Goal: Transaction & Acquisition: Purchase product/service

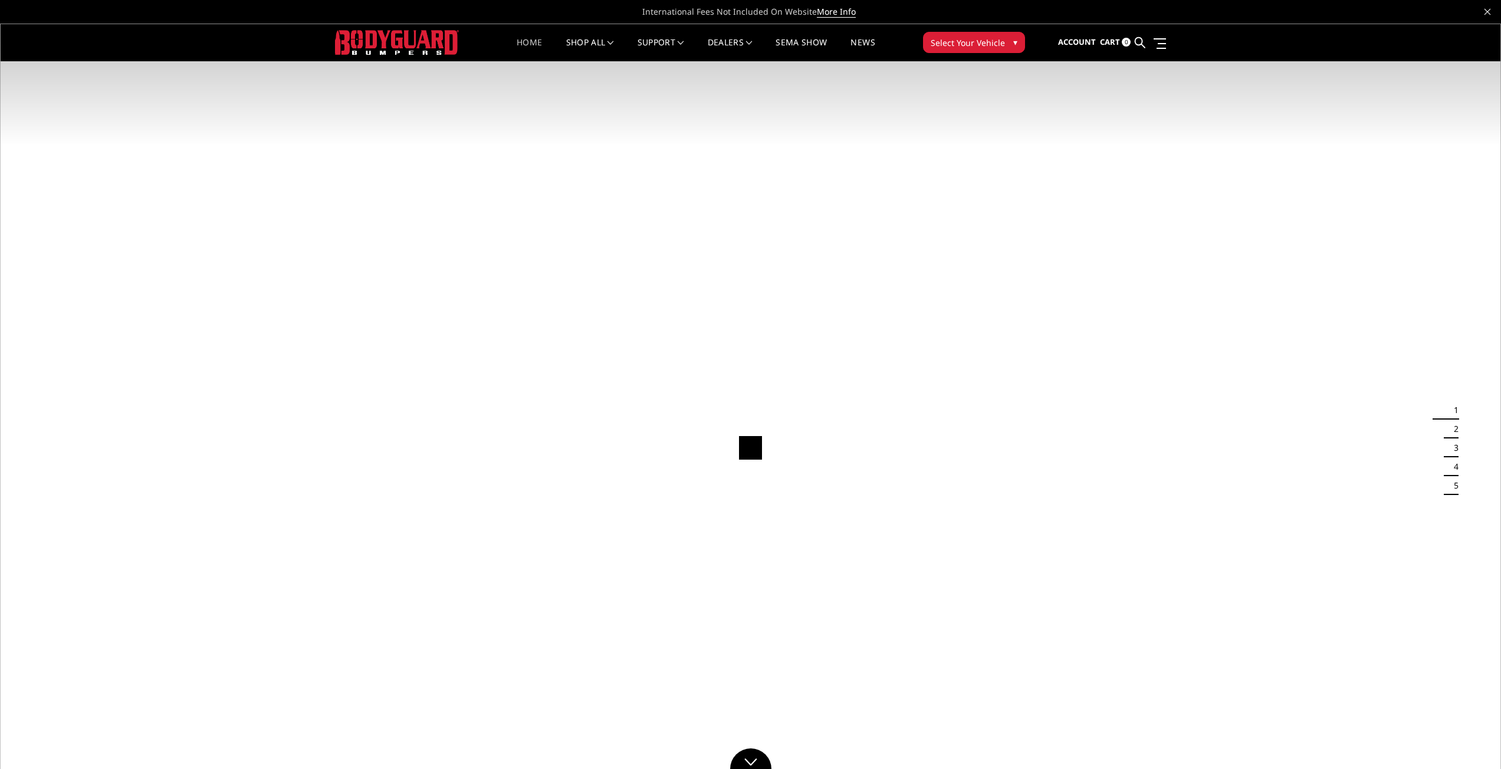
click at [972, 38] on span "Select Your Vehicle" at bounding box center [967, 43] width 74 height 12
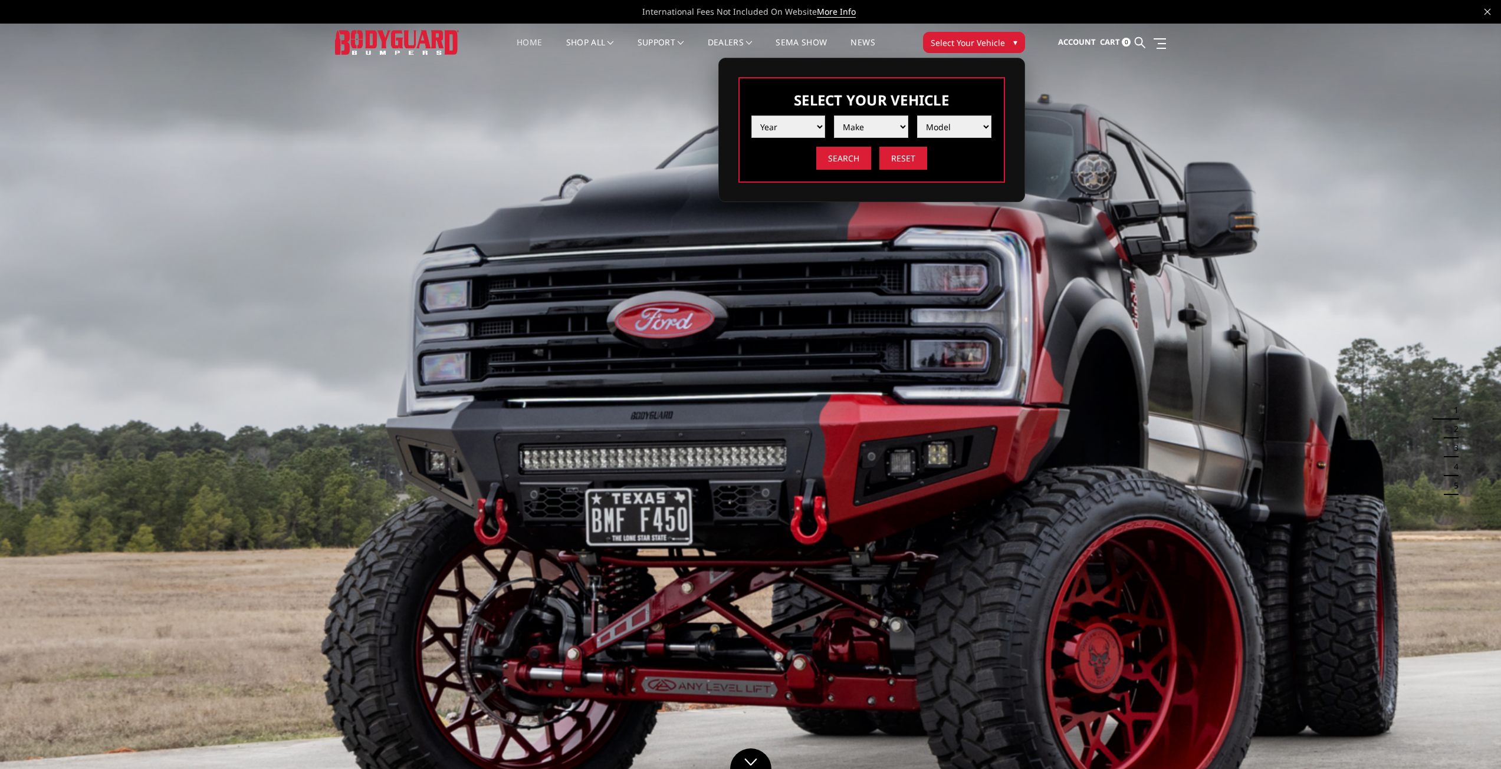
click at [814, 121] on select "Year 2025 2024 2023 2022 2021 2020 2019 2018 2017 2016 2015 2014 2013 2012 2011…" at bounding box center [788, 127] width 74 height 22
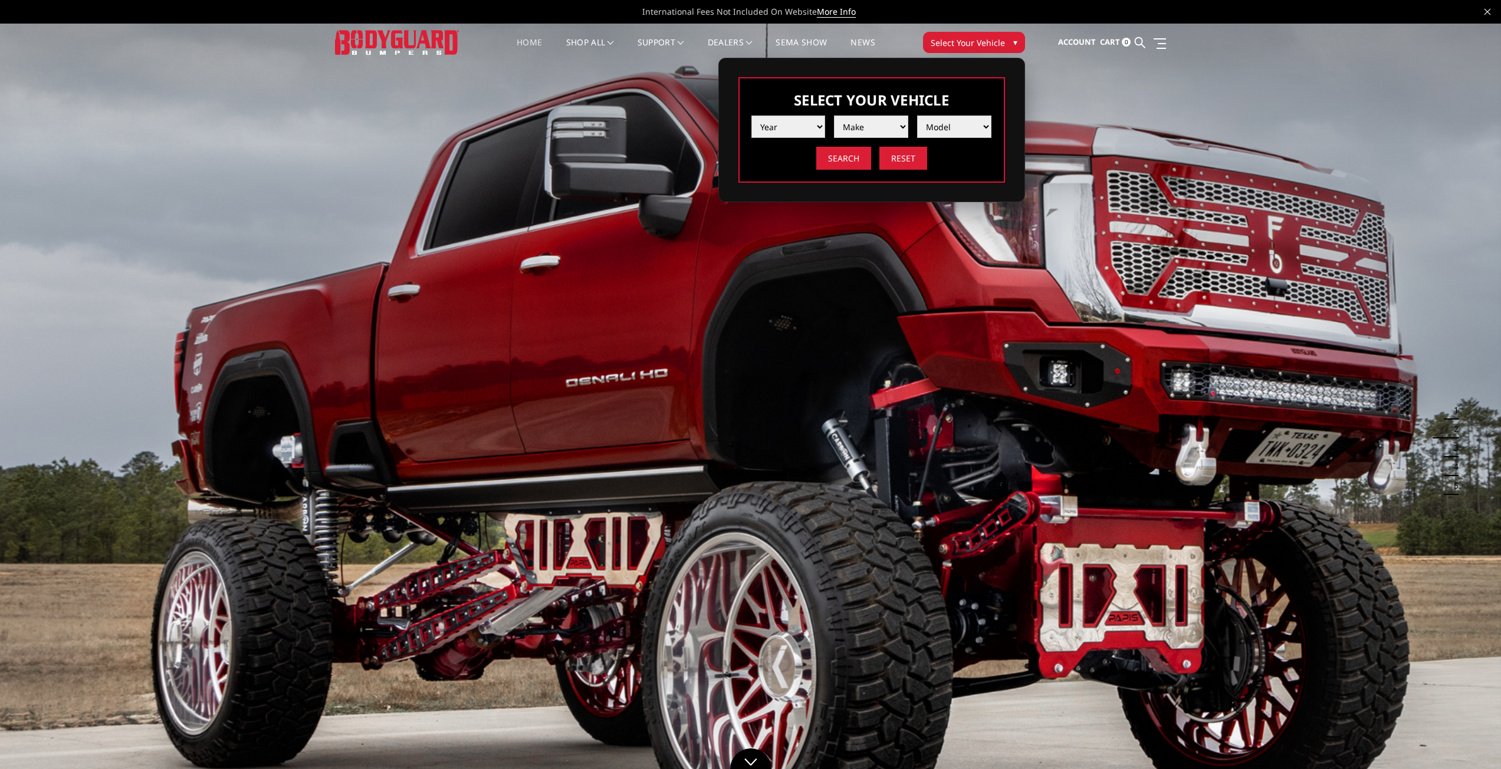
select select "yr_2025"
click at [751, 116] on select "Year 2025 2024 2023 2022 2021 2020 2019 2018 2017 2016 2015 2014 2013 2012 2011…" at bounding box center [788, 127] width 74 height 22
click at [869, 125] on select "Make Chevrolet Ford GMC Ram Toyota" at bounding box center [871, 127] width 74 height 22
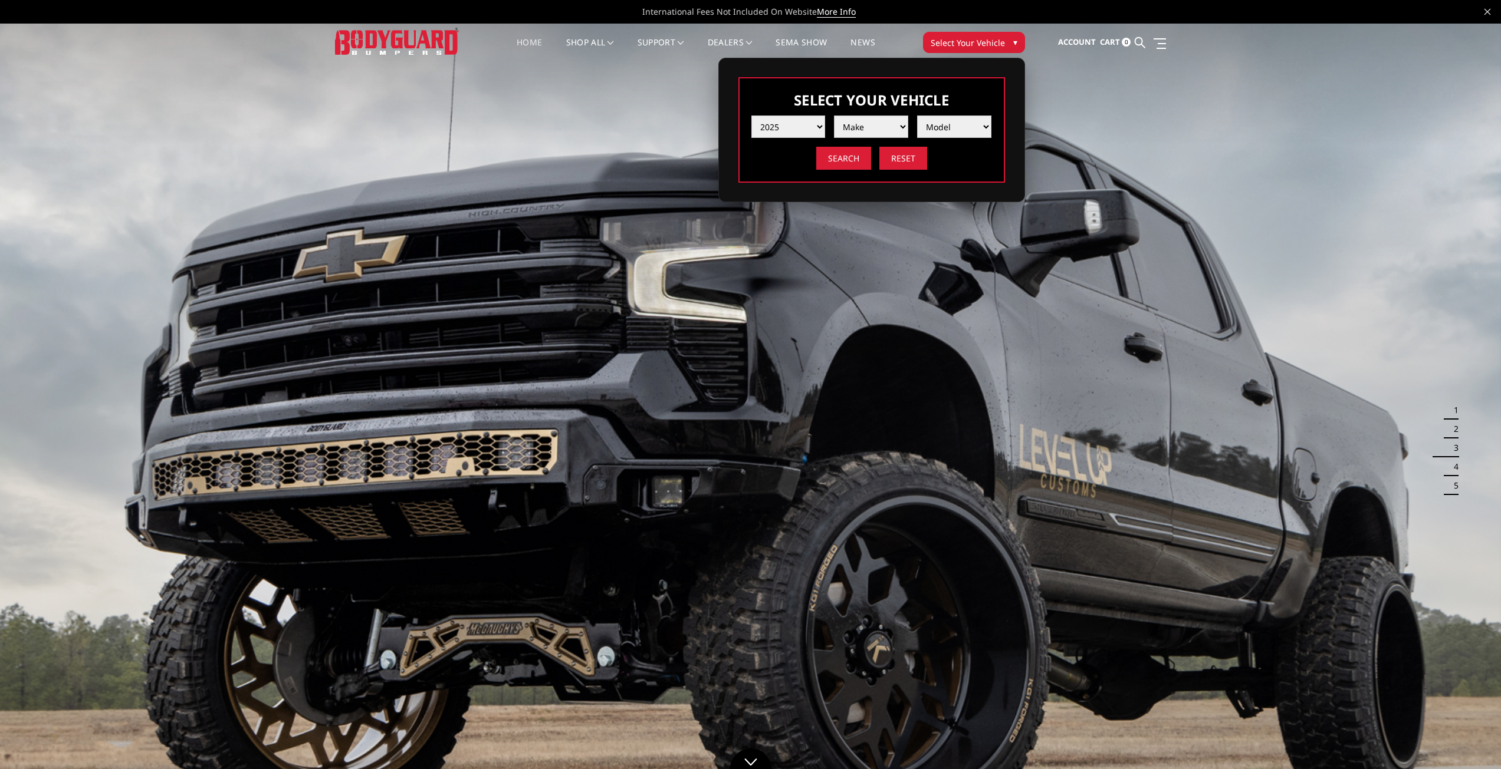
select select "mk_gmc"
click at [834, 116] on select "Make Chevrolet Ford GMC Ram Toyota" at bounding box center [871, 127] width 74 height 22
click at [938, 128] on select "Model Sierra 1500 Sierra 2500 / 3500" at bounding box center [954, 127] width 74 height 22
select select "md_sierra-2500-3500"
click at [917, 116] on select "Model Sierra 1500 Sierra 2500 / 3500" at bounding box center [954, 127] width 74 height 22
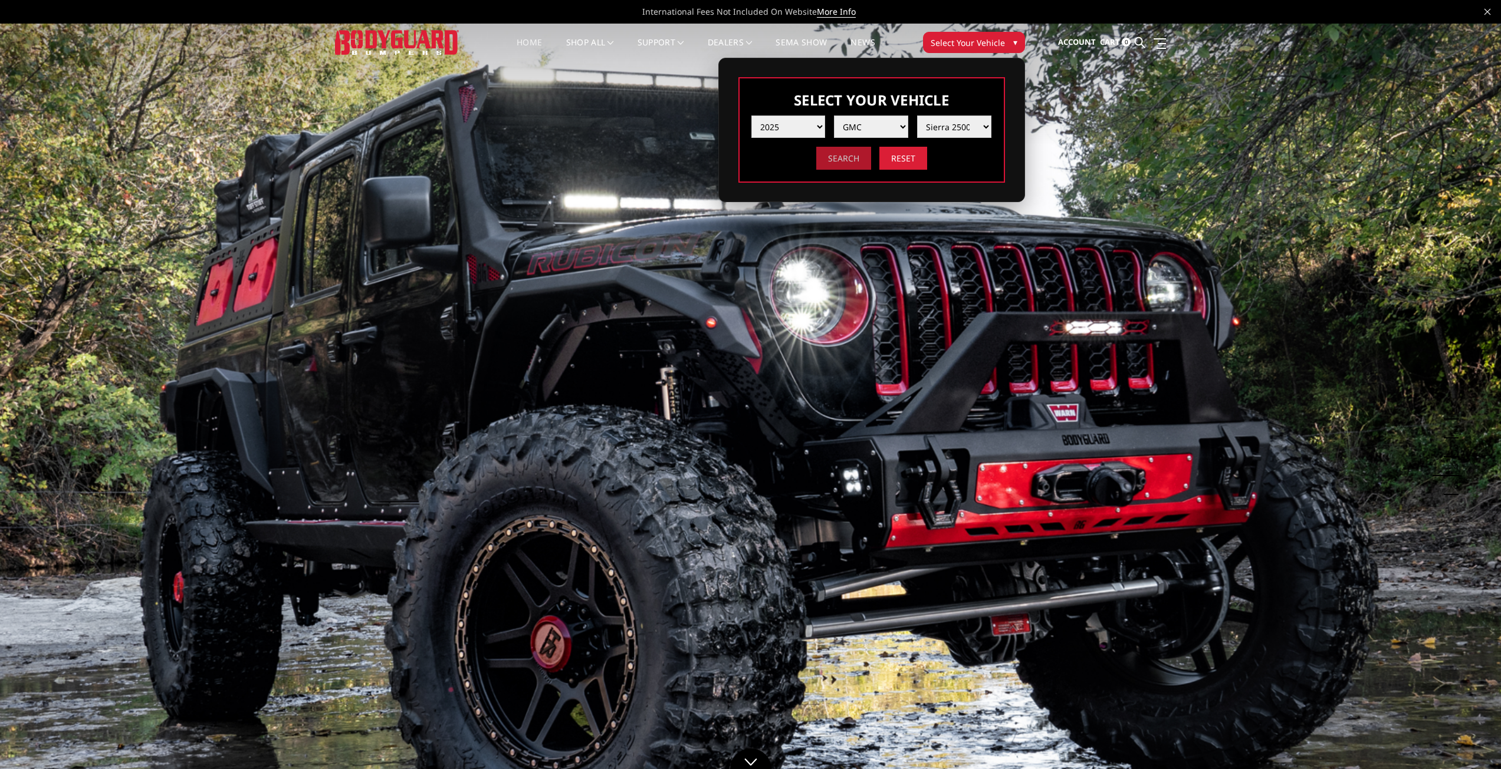
click at [847, 154] on input "Search" at bounding box center [843, 158] width 55 height 23
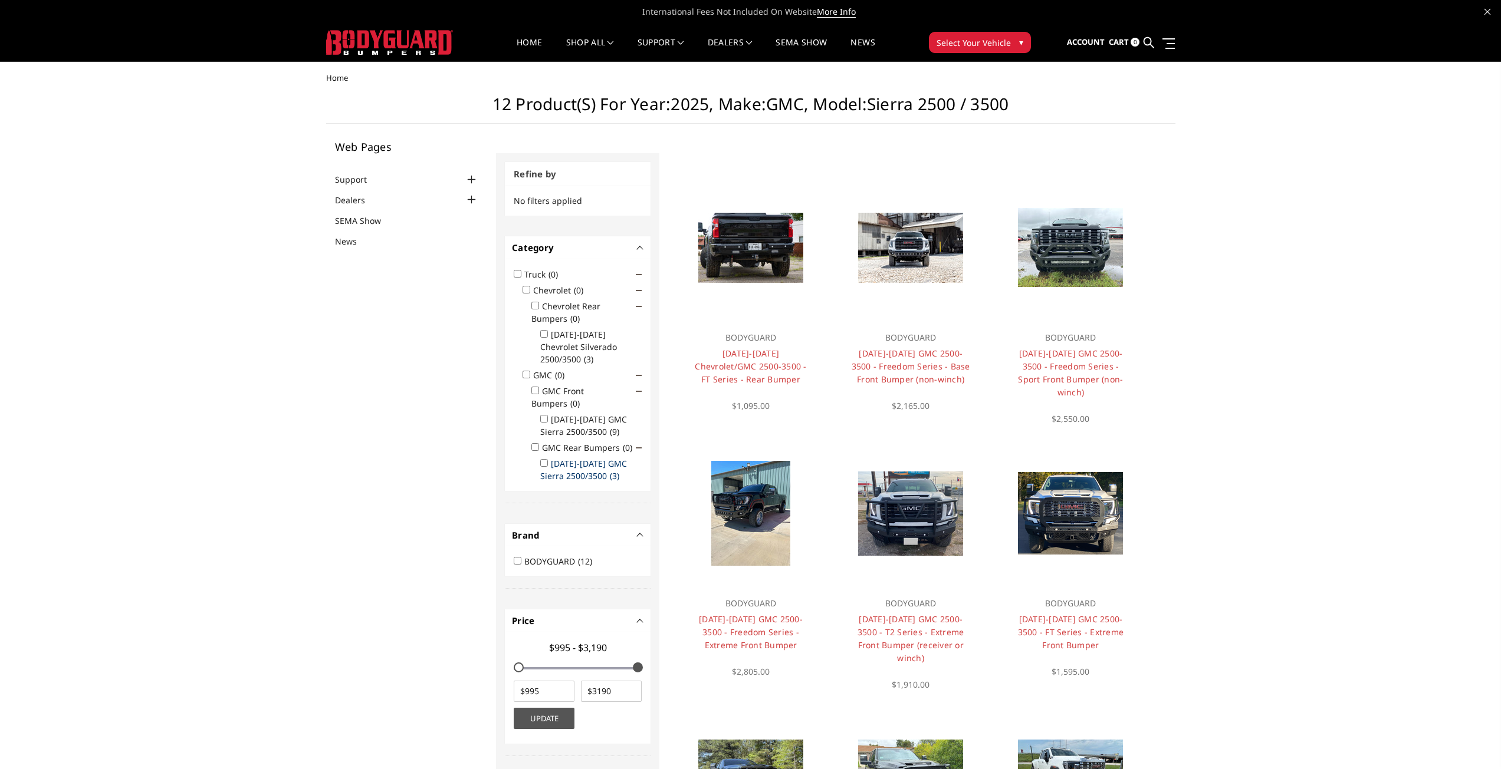
click at [595, 458] on label "2020-2025 GMC Sierra 2500/3500 (3)" at bounding box center [583, 470] width 87 height 24
click at [548, 459] on input "2020-2025 GMC Sierra 2500/3500 (3)" at bounding box center [544, 463] width 8 height 8
checkbox input "true"
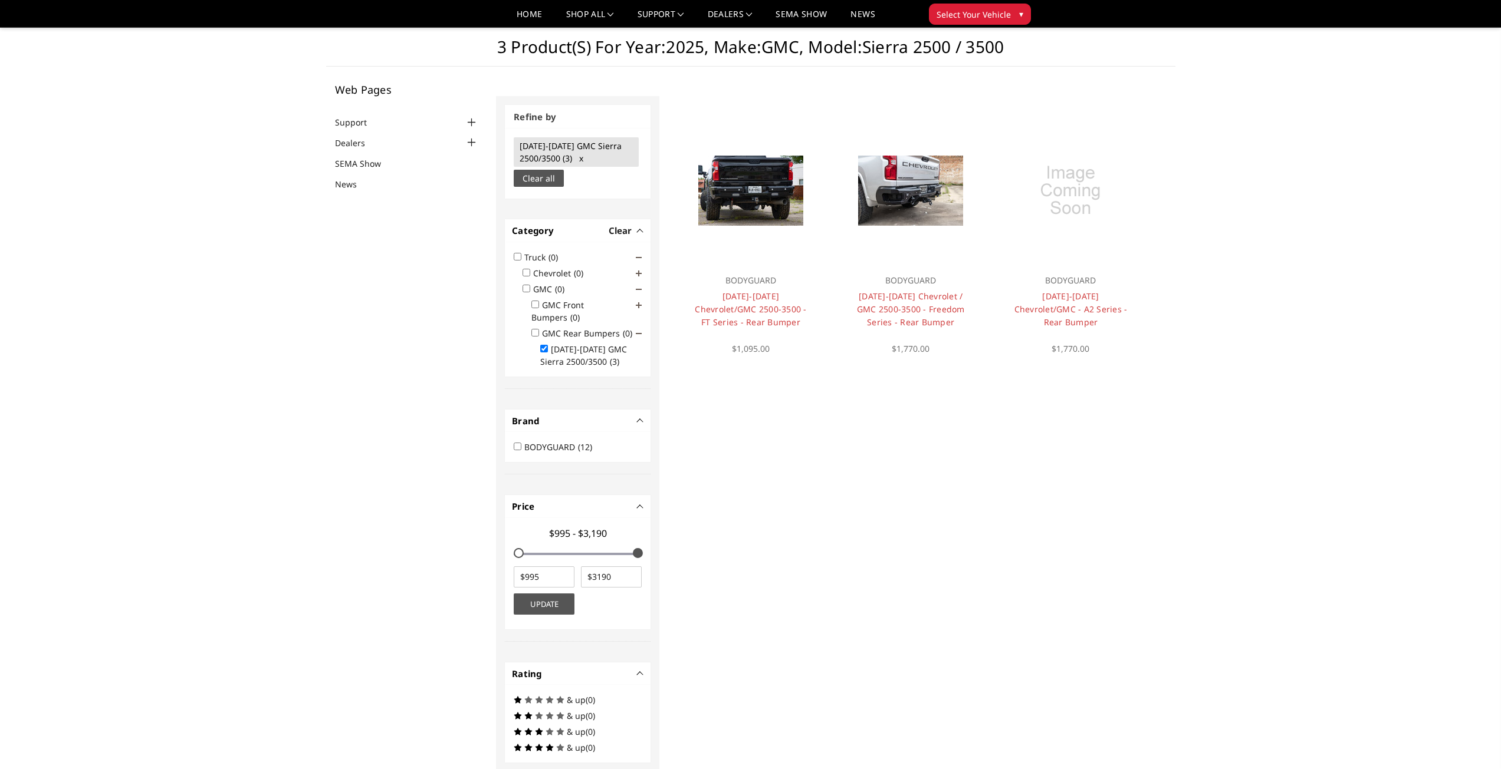
scroll to position [18, 0]
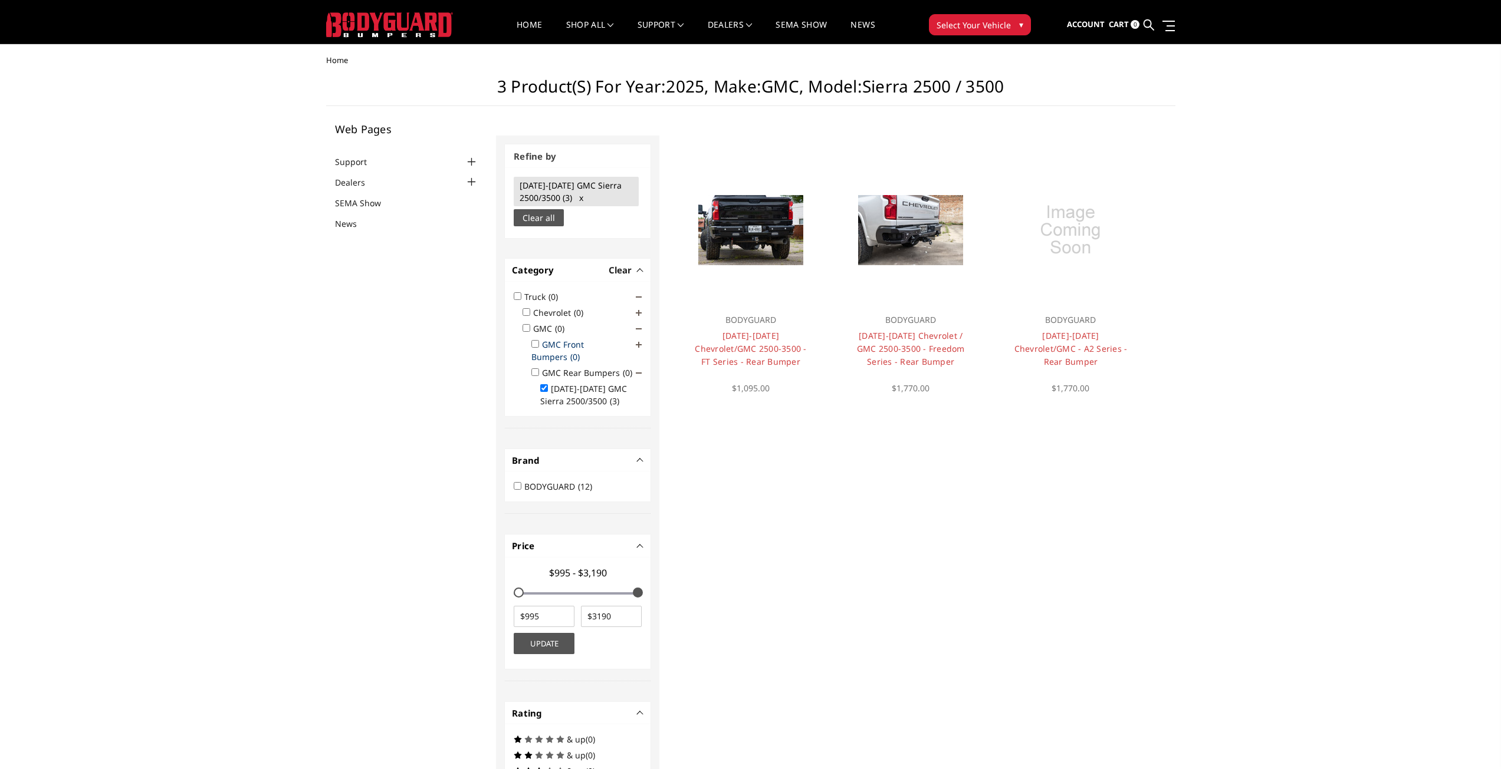
click at [572, 341] on label "GMC Front Bumpers (0)" at bounding box center [558, 351] width 55 height 24
click at [539, 341] on input "GMC Front Bumpers (0)" at bounding box center [535, 344] width 8 height 8
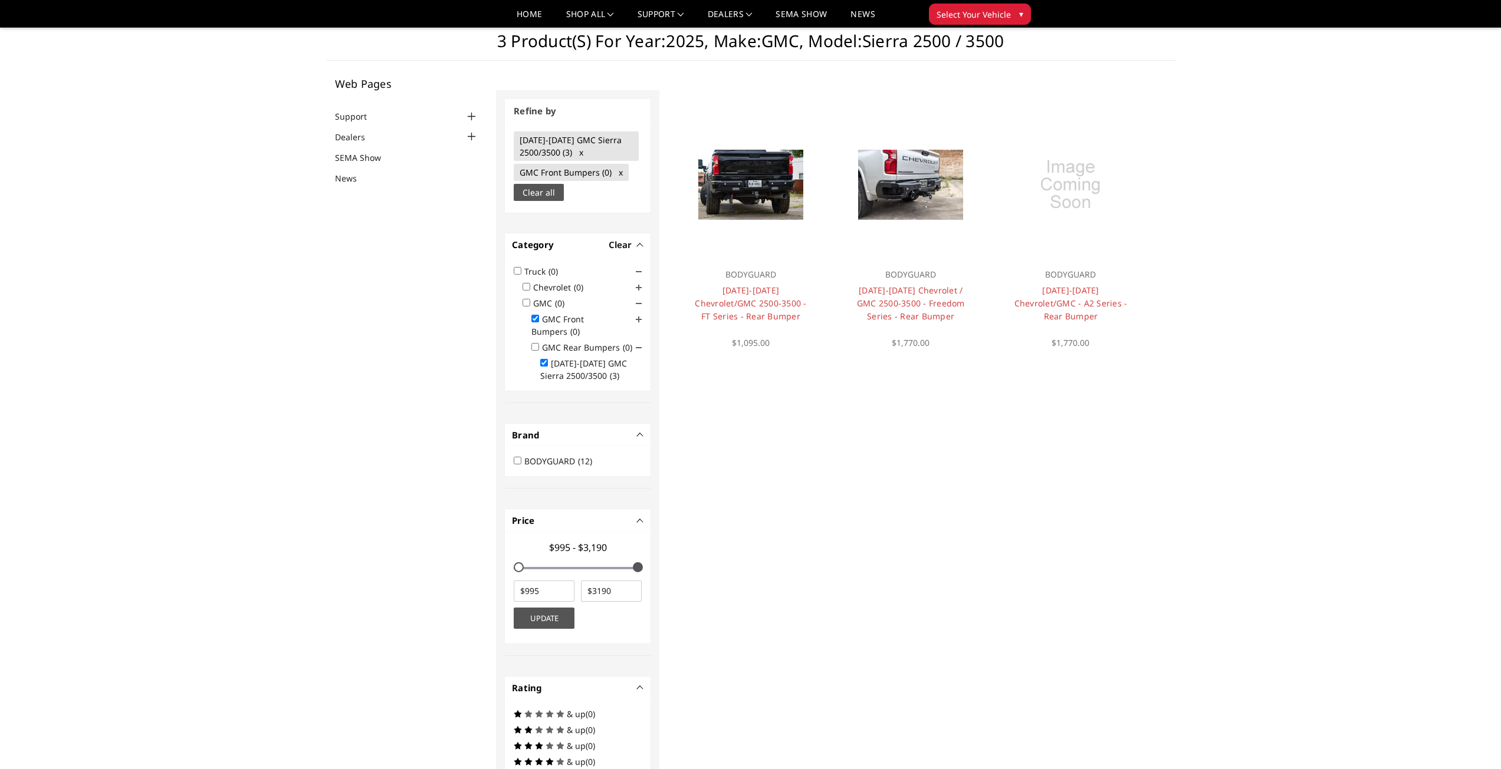
scroll to position [1, 0]
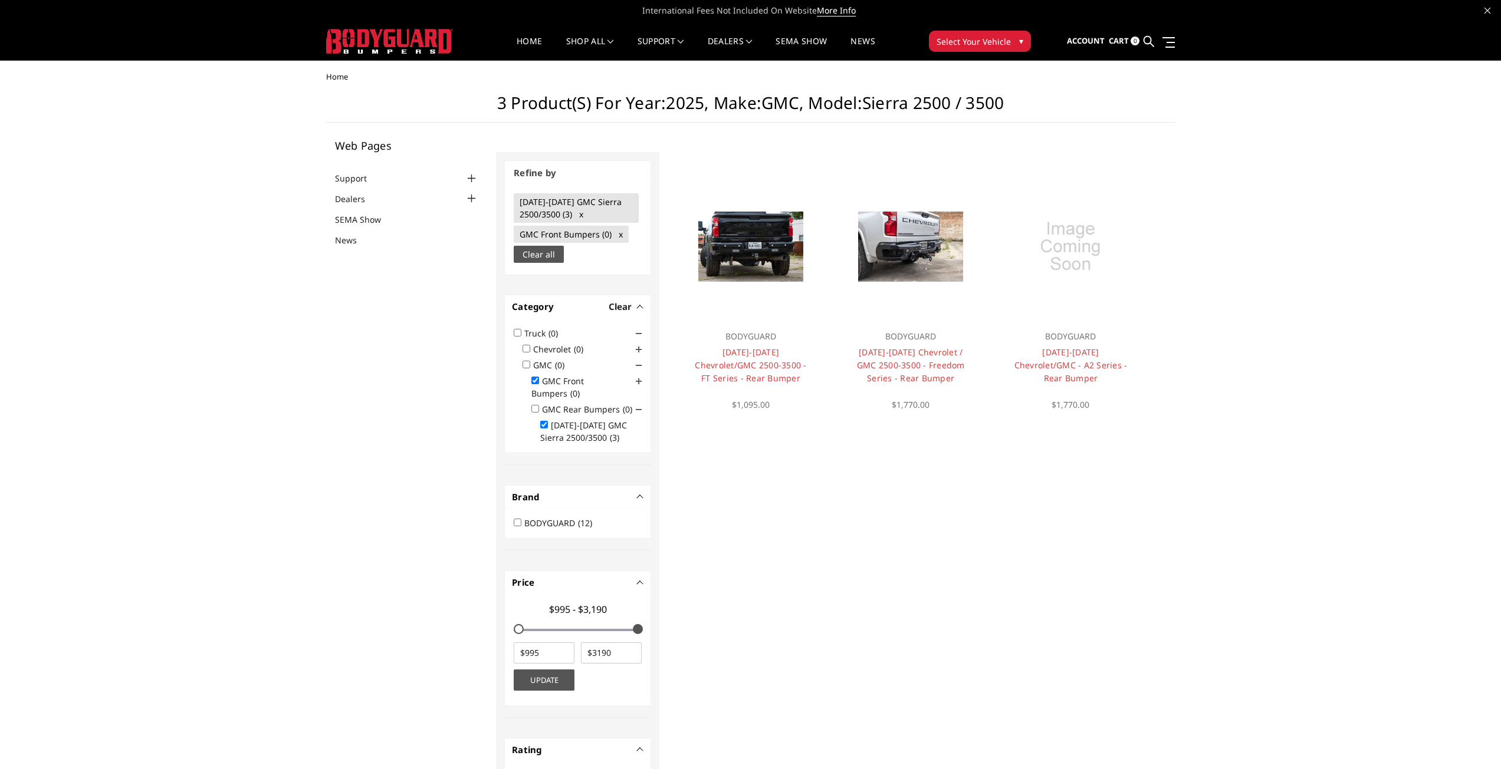
click at [637, 349] on span at bounding box center [639, 350] width 6 height 6
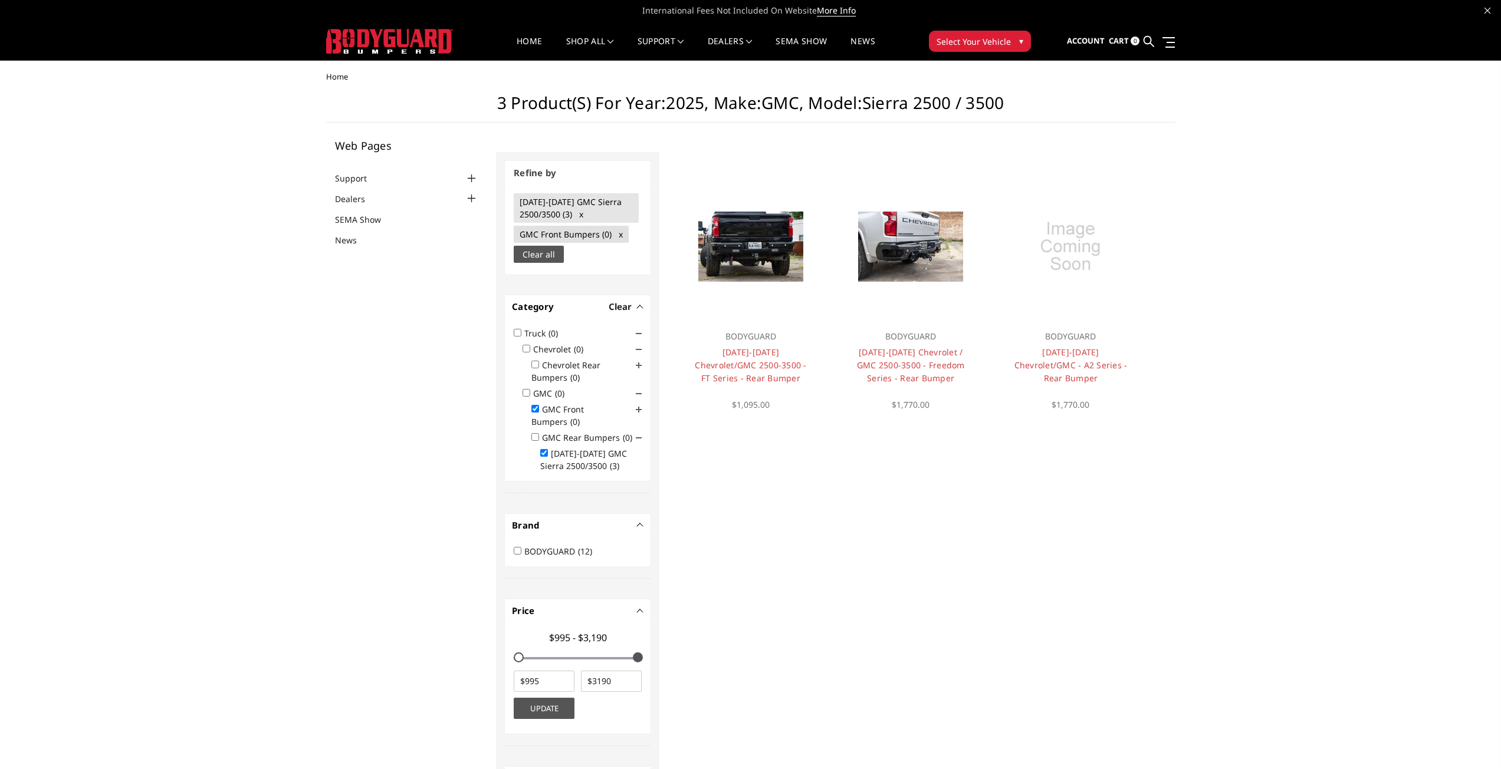
click at [620, 237] on span "GMC Front Bumpers (0) x" at bounding box center [570, 234] width 103 height 11
checkbox input "false"
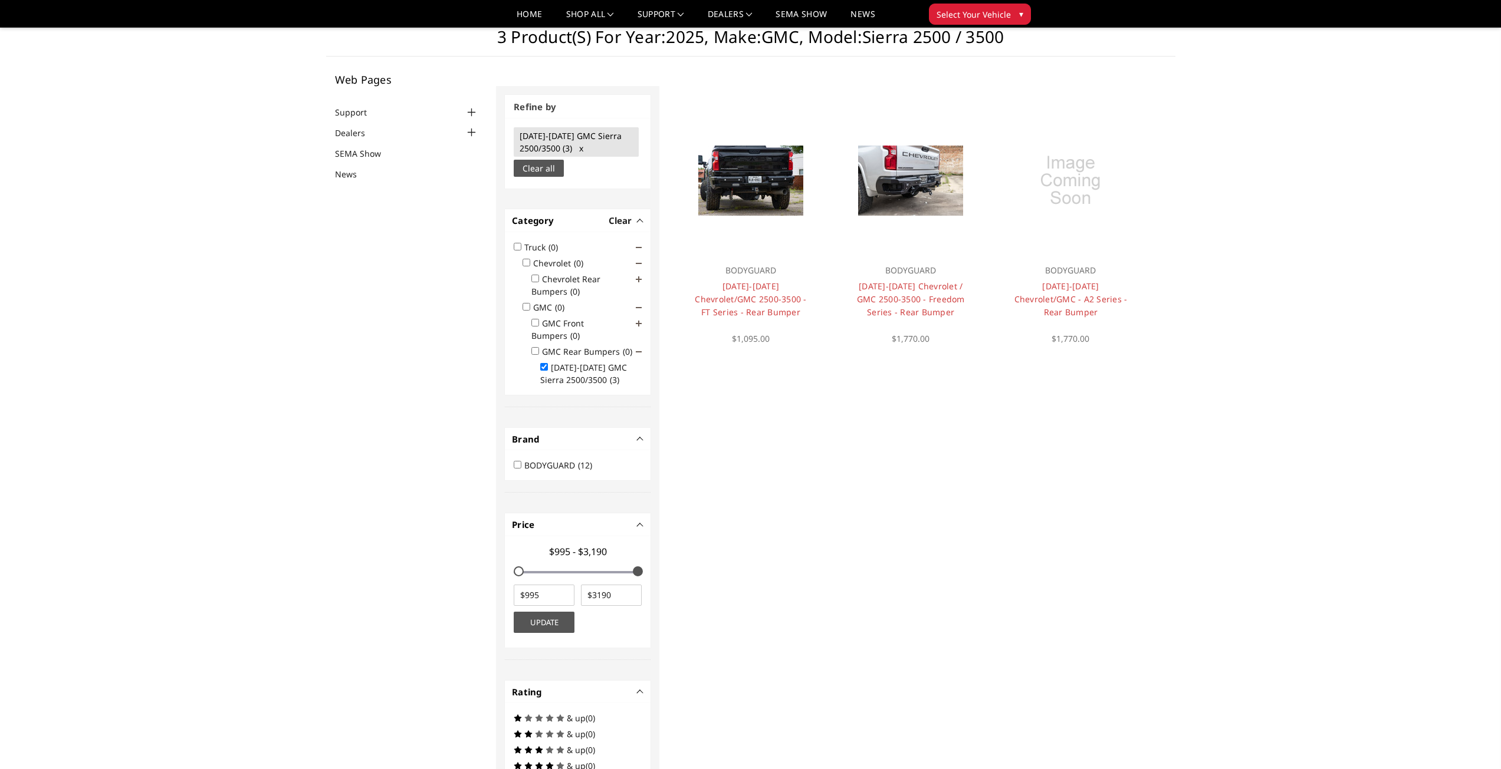
scroll to position [0, 0]
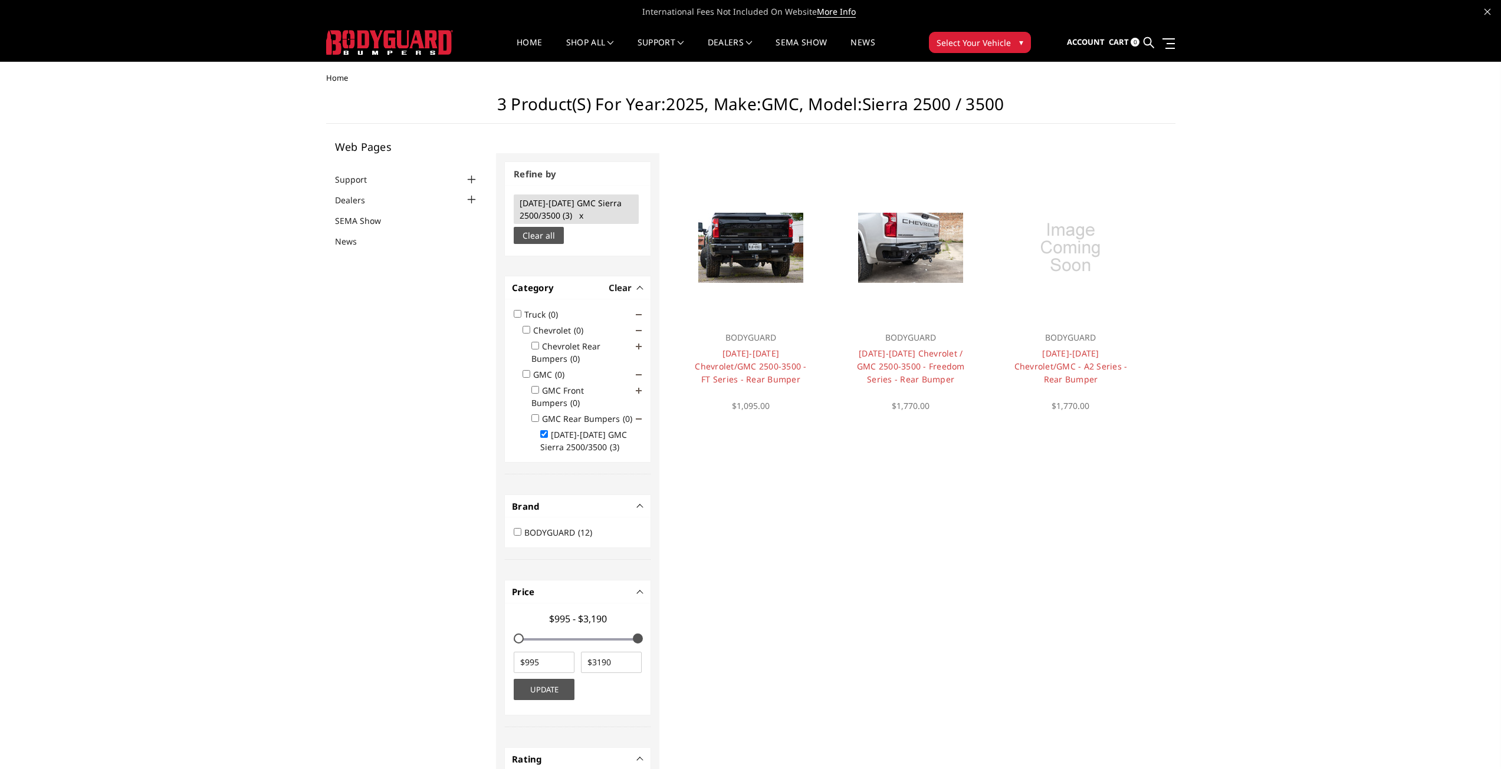
click at [578, 213] on span "2020-2025 GMC Sierra 2500/3500 (3) x" at bounding box center [570, 210] width 102 height 24
checkbox input "false"
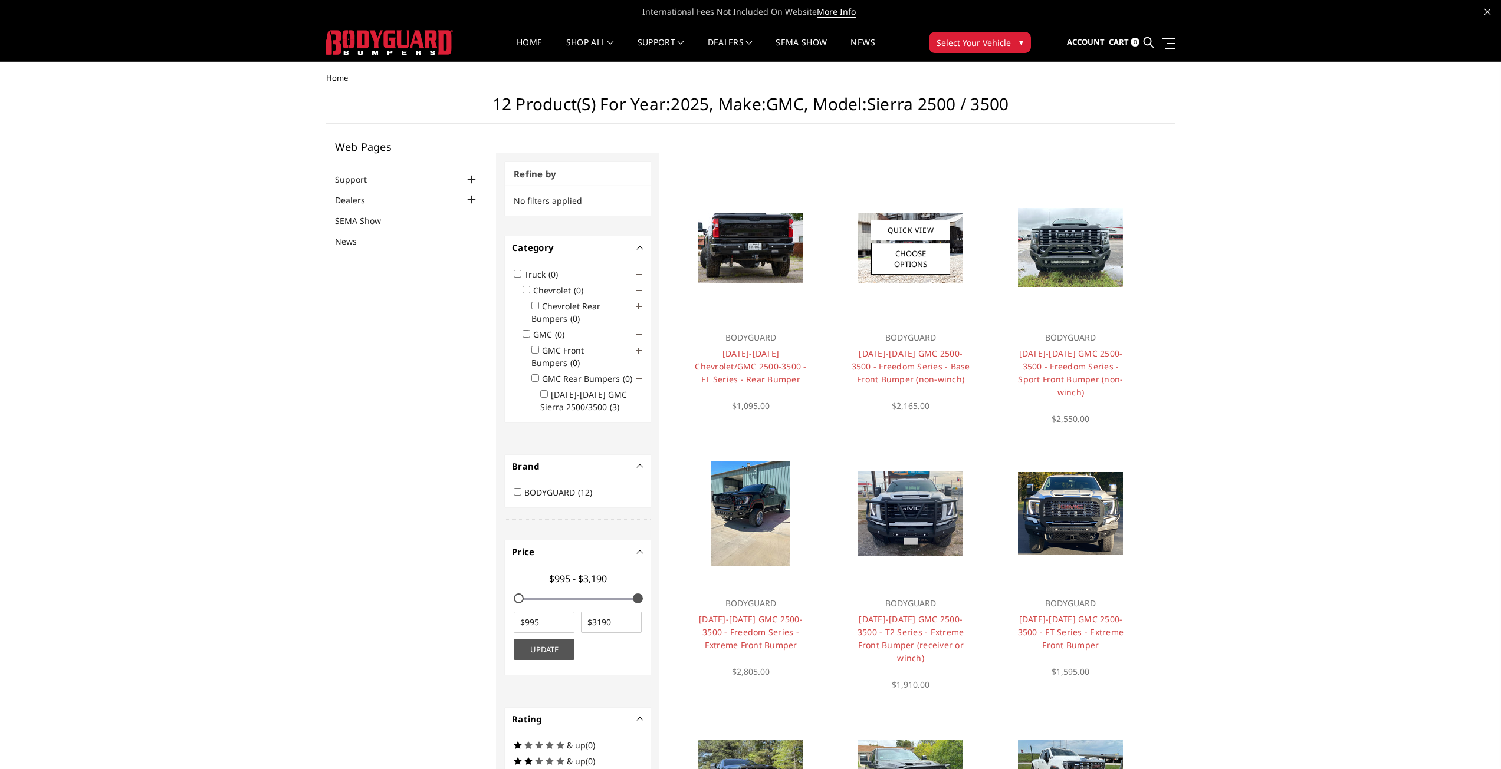
click at [862, 239] on img at bounding box center [910, 248] width 105 height 70
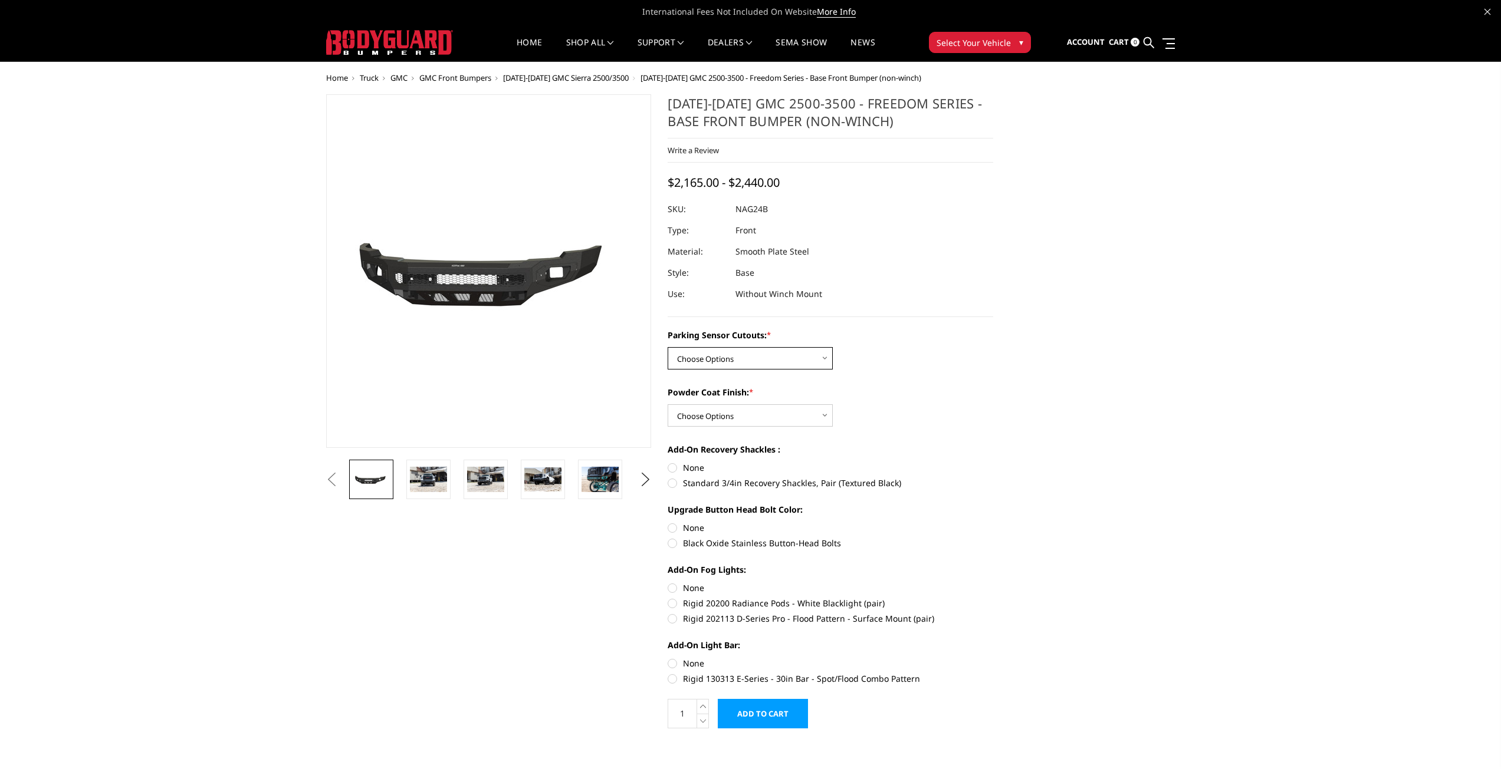
click at [830, 353] on select "Choose Options No - Without Parking Sensor Cutouts Yes - With Parking Sensor Cu…" at bounding box center [749, 358] width 165 height 22
select select "2850"
click at [667, 347] on select "Choose Options No - Without Parking Sensor Cutouts Yes - With Parking Sensor Cu…" at bounding box center [749, 358] width 165 height 22
click at [815, 415] on select "Choose Options Bare Metal Texture Black Powder Coat" at bounding box center [749, 415] width 165 height 22
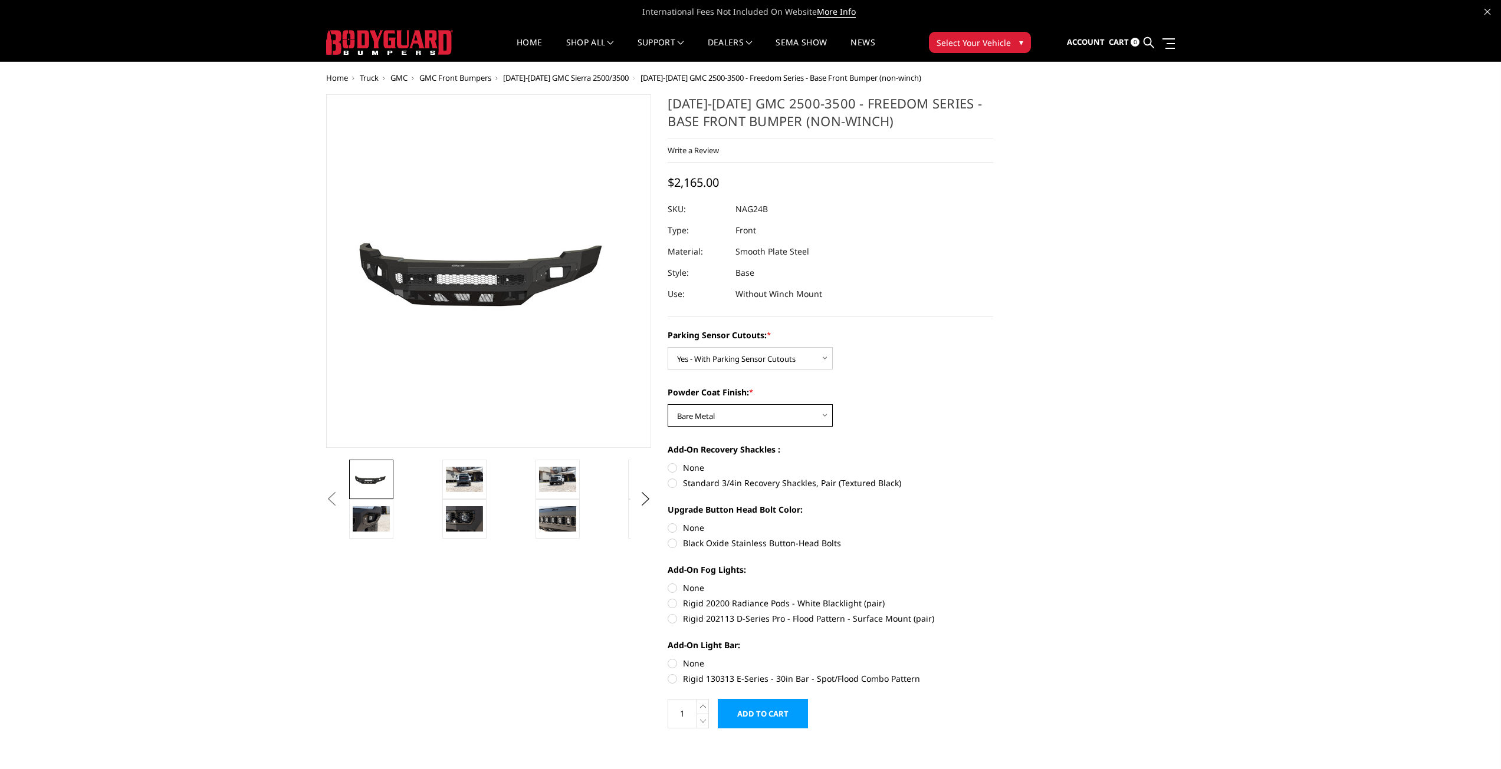
click at [667, 404] on select "Choose Options Bare Metal Texture Black Powder Coat" at bounding box center [749, 415] width 165 height 22
click at [830, 416] on select "Choose Options Bare Metal Texture Black Powder Coat" at bounding box center [749, 415] width 165 height 22
select select "2852"
click at [667, 404] on select "Choose Options Bare Metal Texture Black Powder Coat" at bounding box center [749, 415] width 165 height 22
click at [889, 347] on div "Parking Sensor Cutouts: * Choose Options No - Without Parking Sensor Cutouts Ye…" at bounding box center [829, 349] width 325 height 41
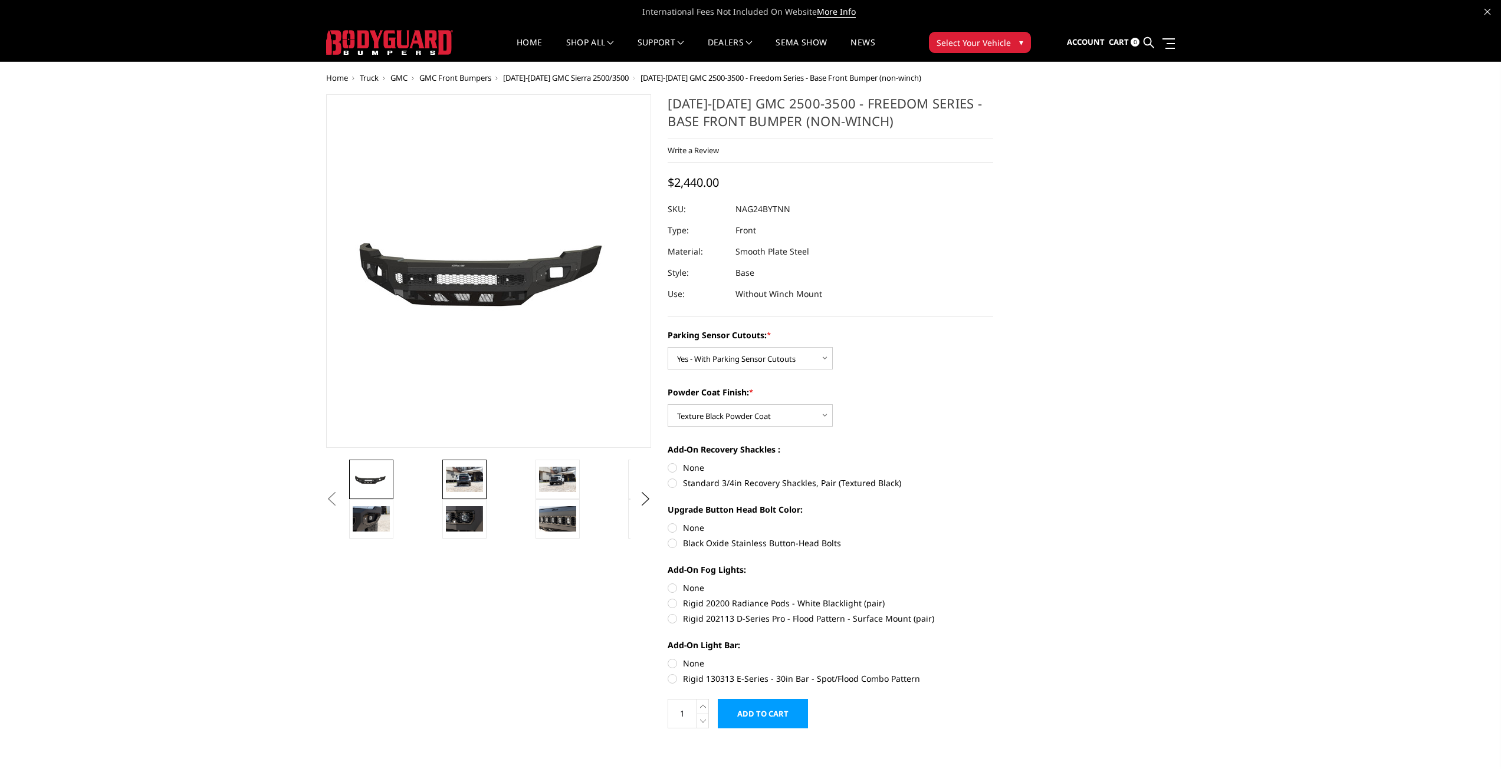
click at [463, 481] on img at bounding box center [464, 479] width 37 height 25
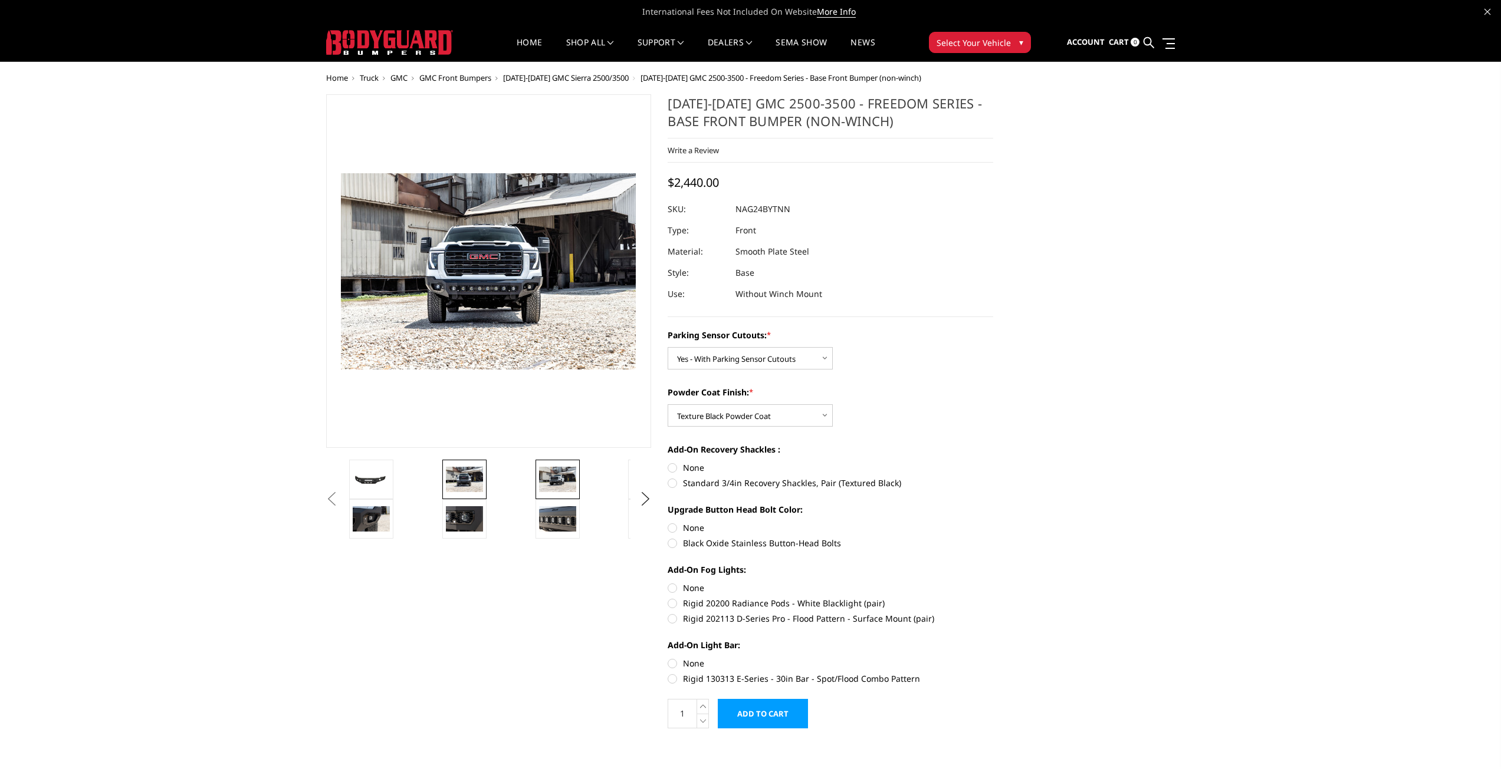
click at [548, 470] on img at bounding box center [557, 479] width 37 height 25
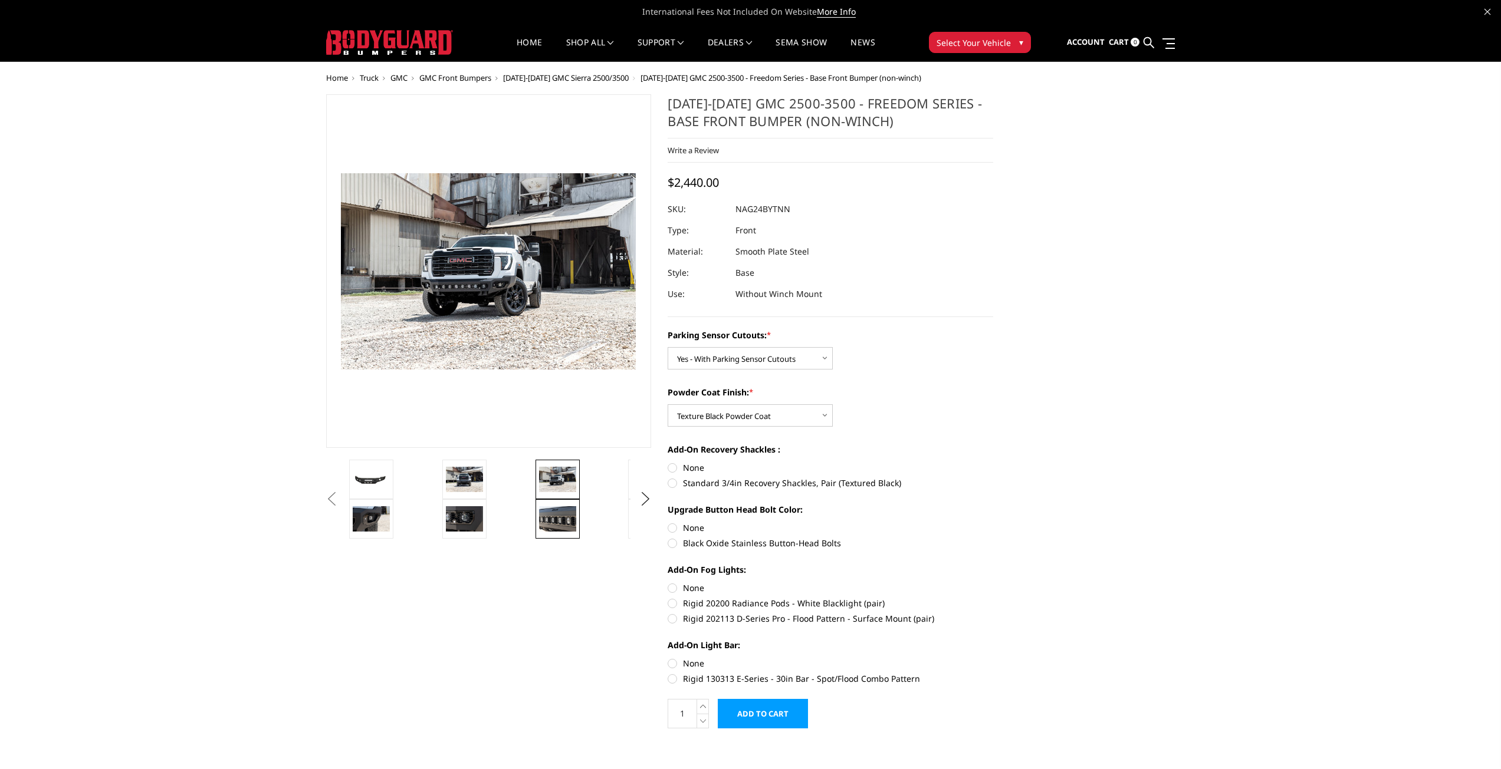
click at [571, 526] on img at bounding box center [557, 518] width 37 height 25
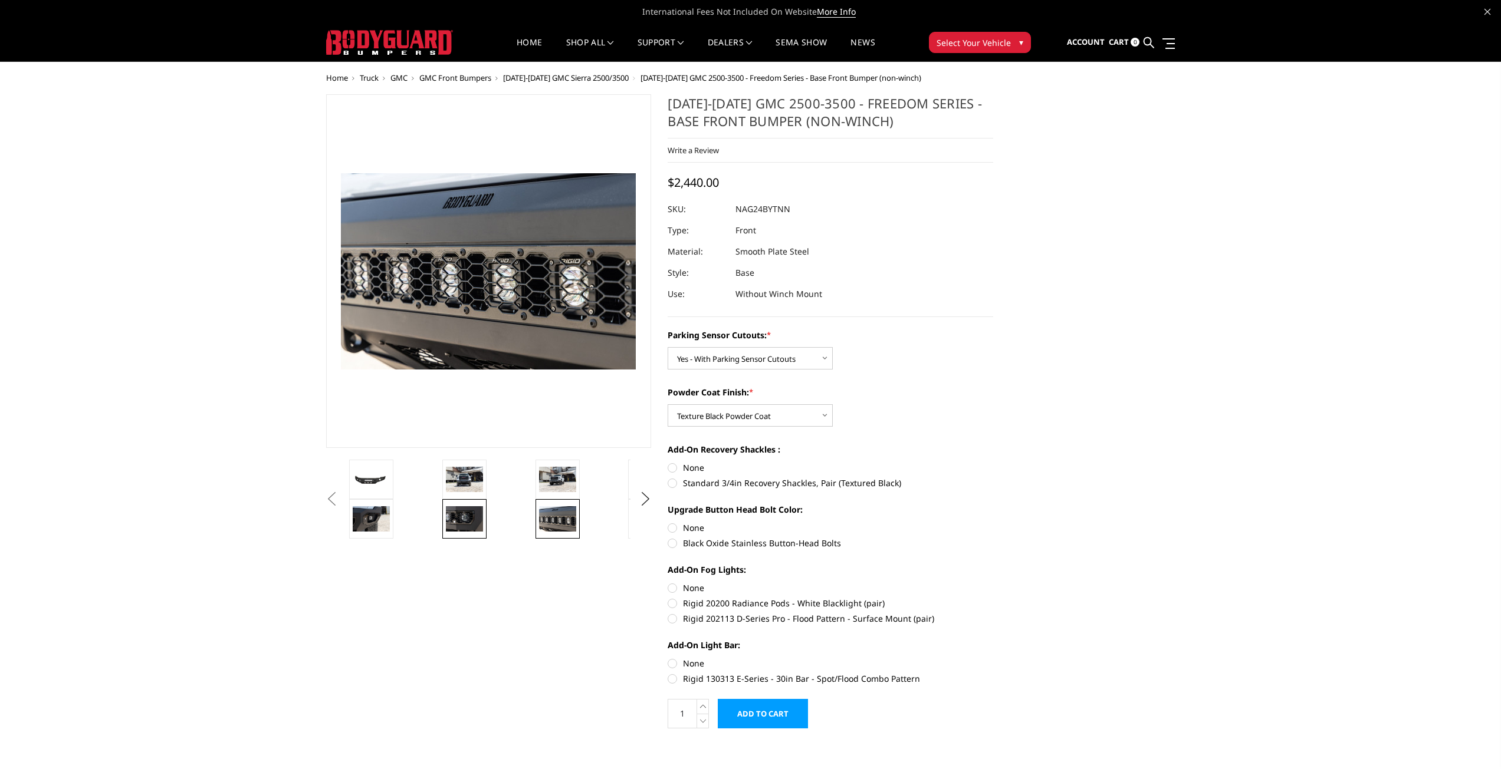
click at [481, 508] on img at bounding box center [464, 518] width 37 height 25
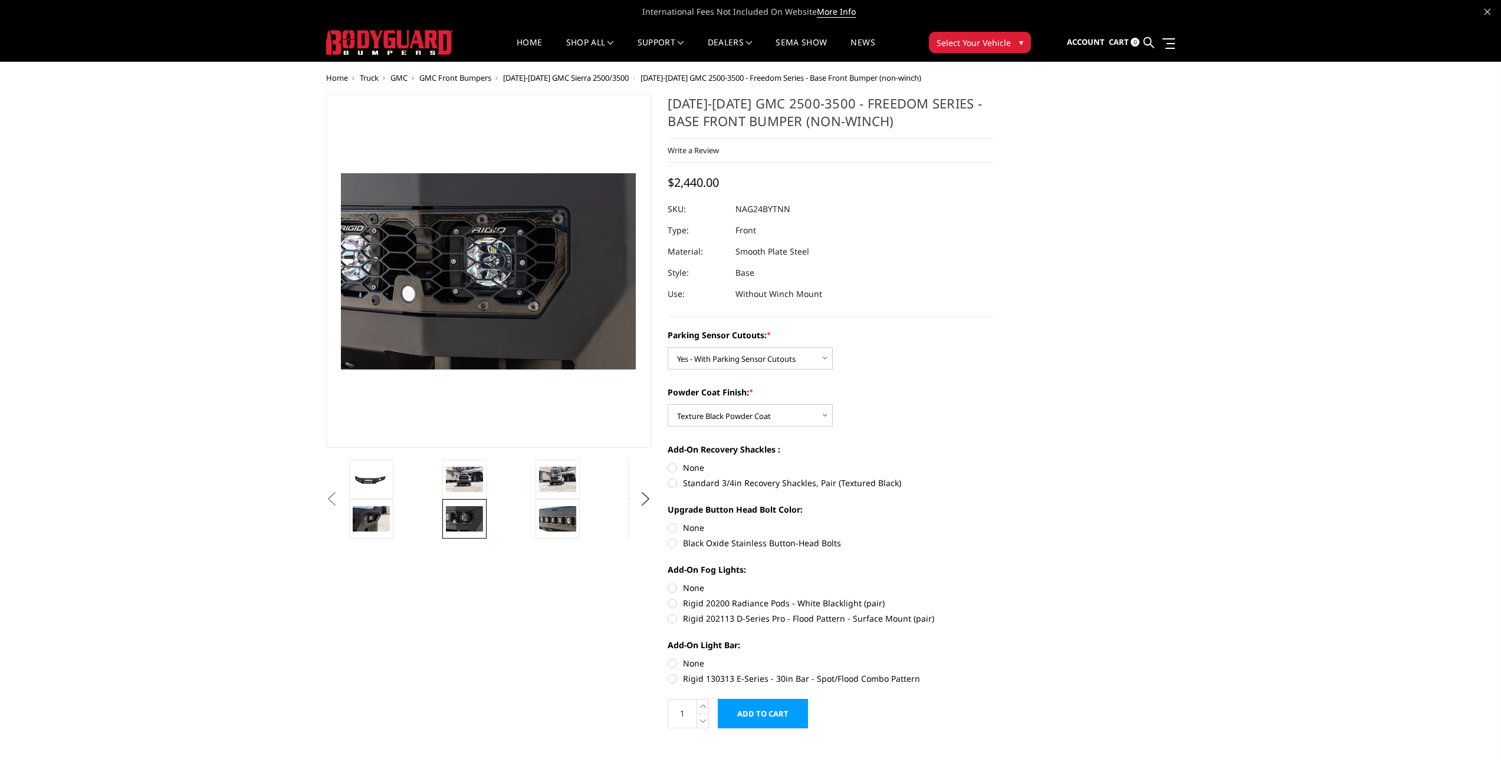
click at [341, 507] on button "Previous" at bounding box center [332, 500] width 18 height 18
